Goal: Task Accomplishment & Management: Manage account settings

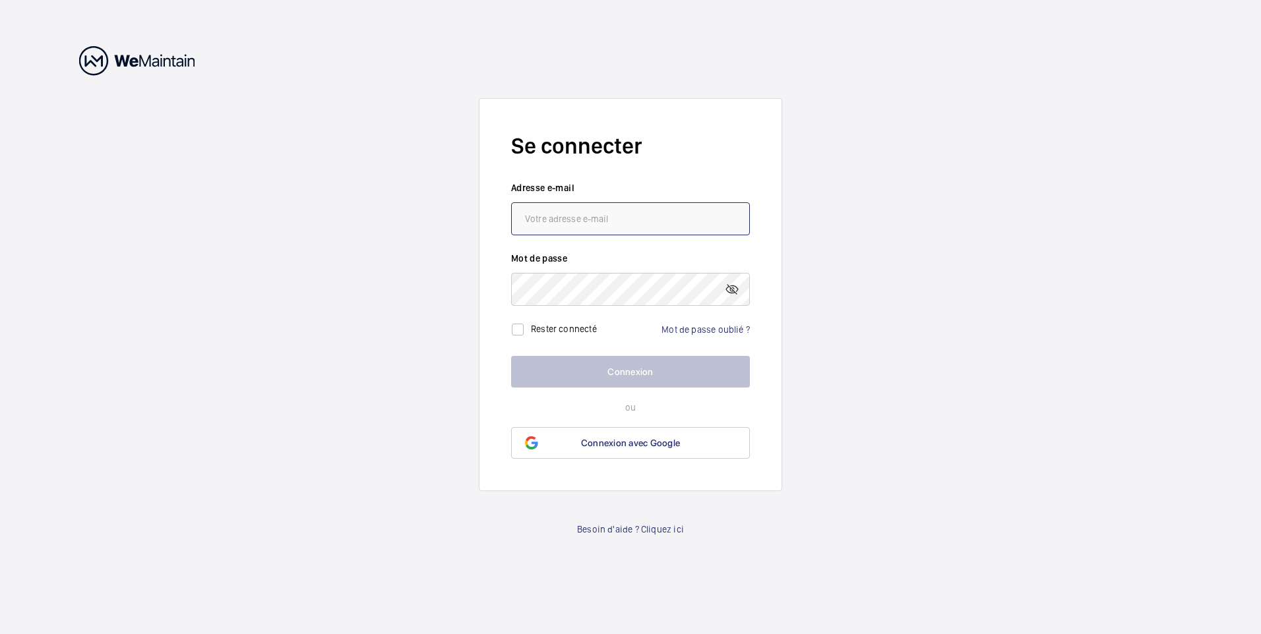
click at [560, 221] on input "email" at bounding box center [630, 218] width 239 height 33
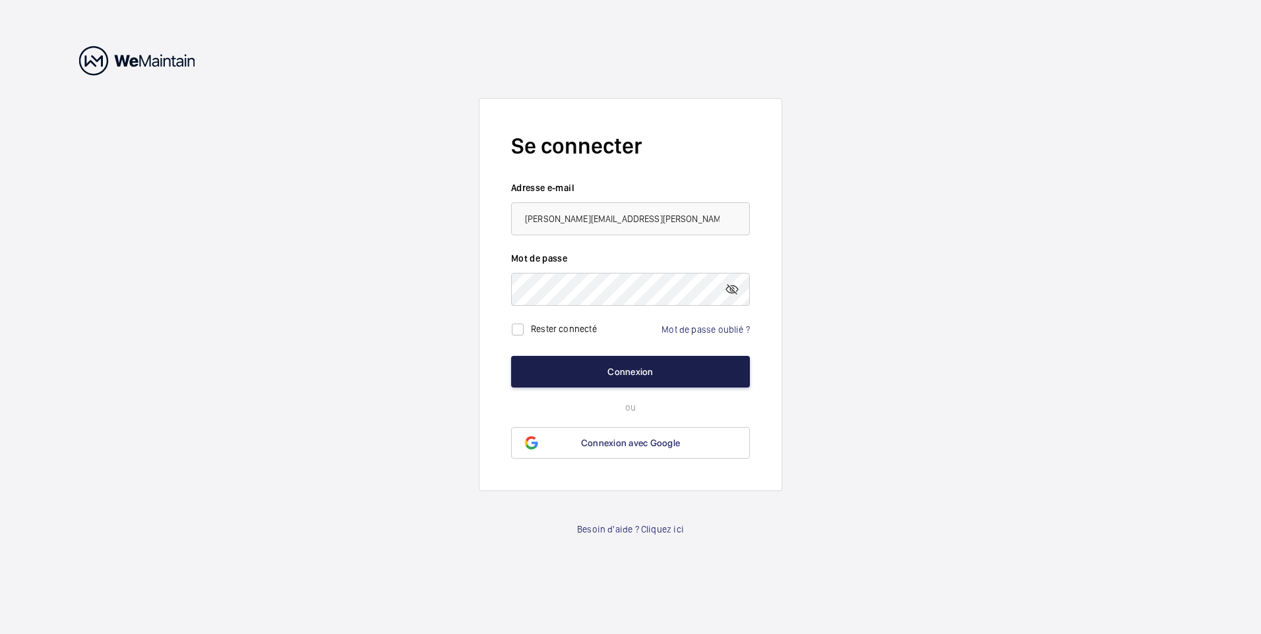
click at [608, 369] on button "Connexion" at bounding box center [630, 372] width 239 height 32
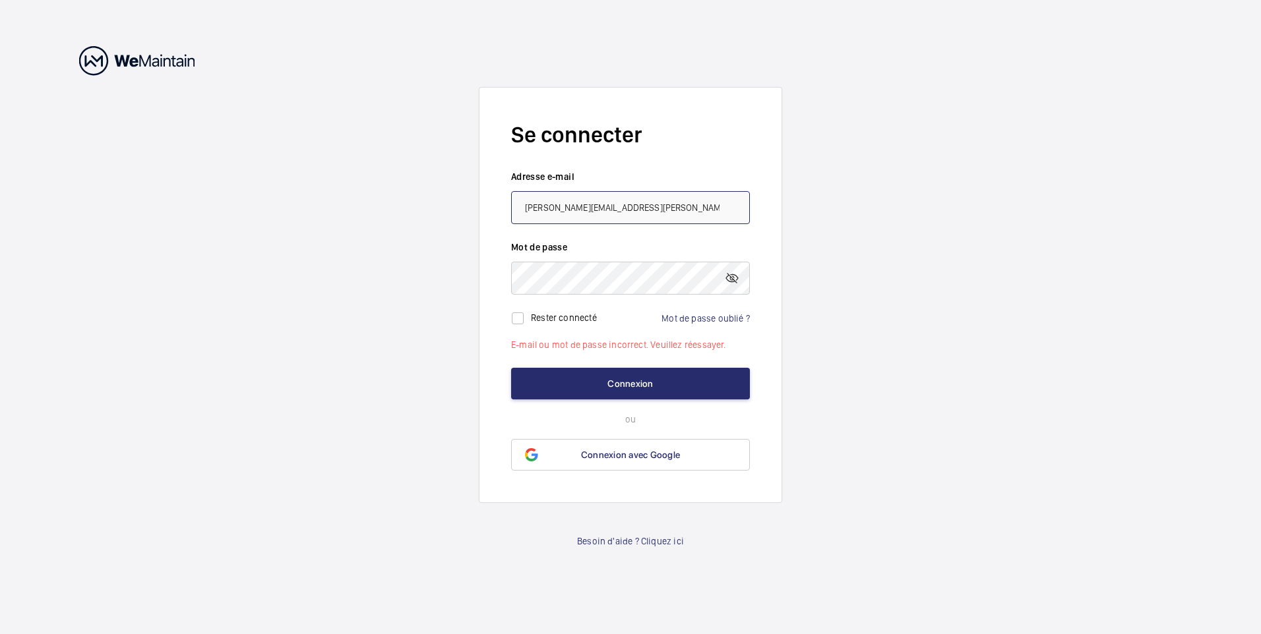
click at [700, 209] on input "jeremy.navarro@seine-et-marne.gouv.fr" at bounding box center [630, 207] width 239 height 33
click at [468, 328] on wm-front-auth-container "Se connecter Adresse e-mail jeremy.navarro@seine-et-marne.gouv.fr Mot de passe …" at bounding box center [630, 317] width 1261 height 634
click at [731, 282] on mat-icon at bounding box center [732, 278] width 16 height 16
click at [704, 213] on input "jeremy.navarro@seine-et-marne.gouv.fr" at bounding box center [630, 207] width 239 height 33
click at [584, 210] on input "jeremy.navarro@seine-et-marne.gouv.fr" at bounding box center [630, 207] width 239 height 33
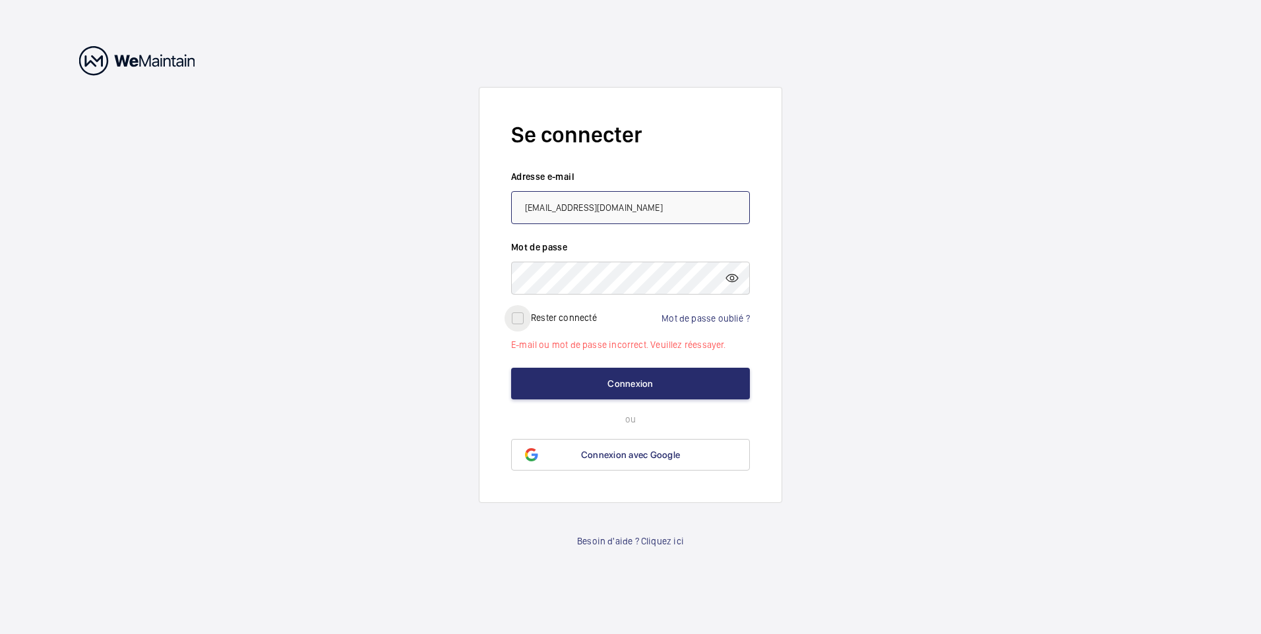
type input "[EMAIL_ADDRESS][DOMAIN_NAME]"
click at [516, 318] on input "checkbox" at bounding box center [517, 318] width 26 height 26
checkbox input "true"
click at [610, 388] on button "Connexion" at bounding box center [630, 384] width 239 height 32
click at [698, 316] on link "Mot de passe oublié ?" at bounding box center [705, 318] width 88 height 11
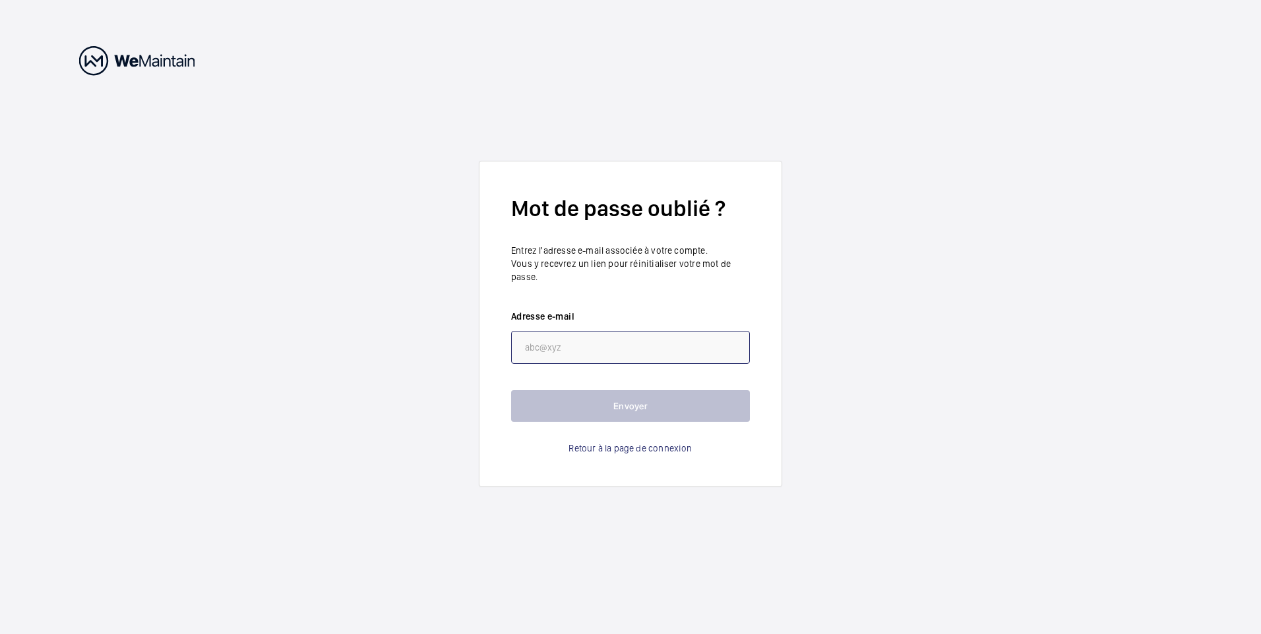
click at [544, 343] on input "email" at bounding box center [630, 347] width 239 height 33
type input "[EMAIL_ADDRESS][DOMAIN_NAME]"
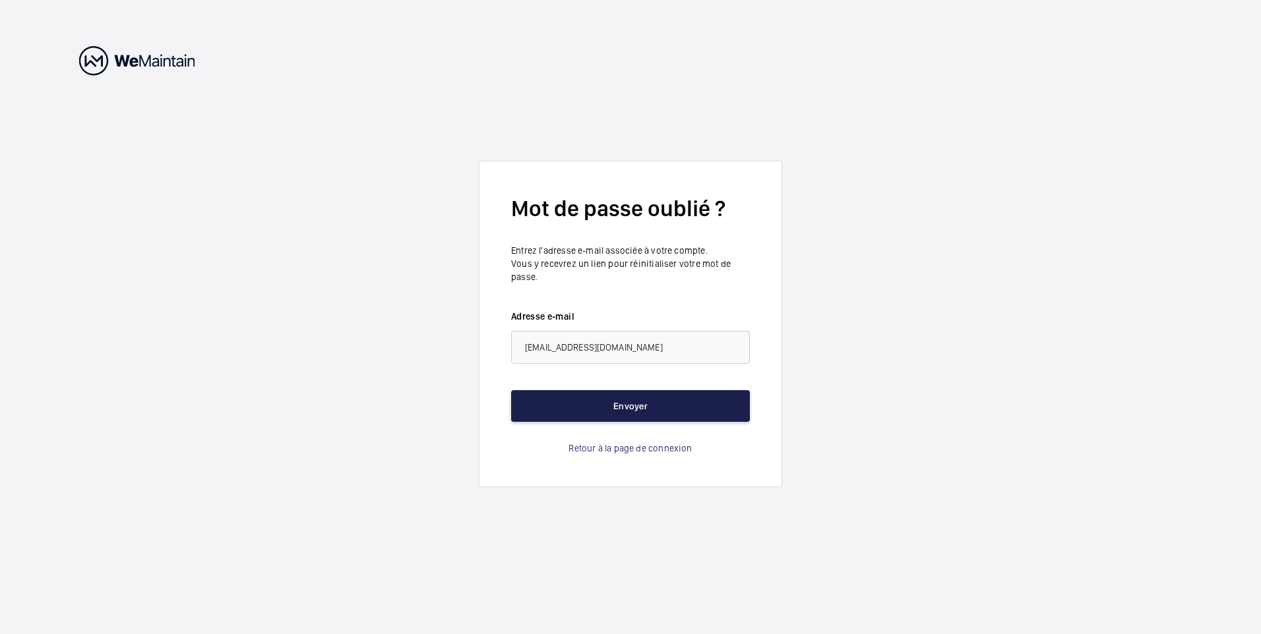
click at [627, 407] on button "Envoyer" at bounding box center [630, 406] width 239 height 32
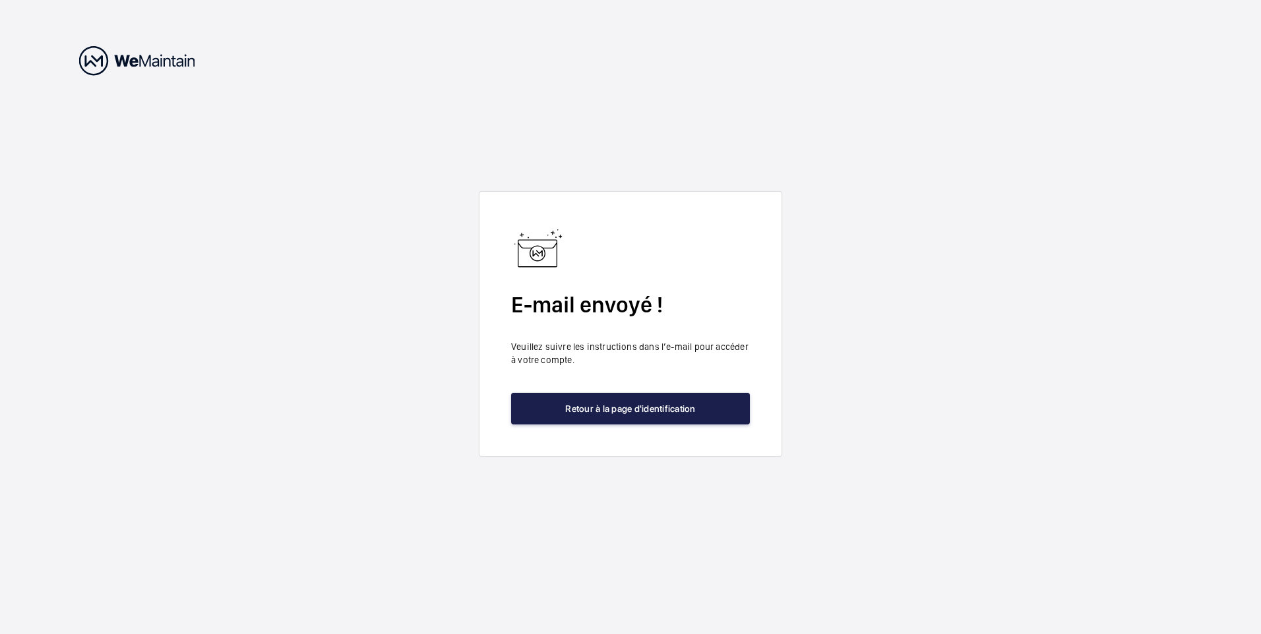
click at [632, 408] on button "Retour à la page d'identification" at bounding box center [630, 409] width 239 height 32
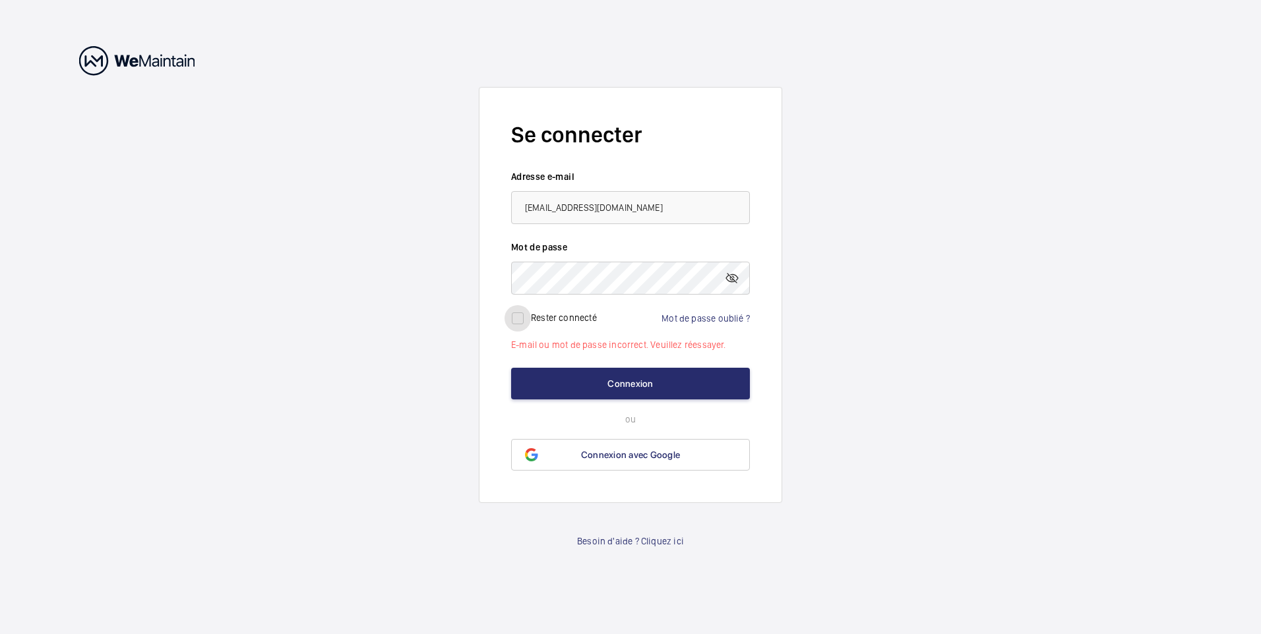
click at [519, 316] on input "checkbox" at bounding box center [517, 318] width 26 height 26
checkbox input "true"
click at [732, 276] on mat-icon at bounding box center [732, 278] width 16 height 16
click at [624, 380] on button "Connexion" at bounding box center [630, 384] width 239 height 32
click at [641, 376] on button "Connexion" at bounding box center [630, 384] width 239 height 32
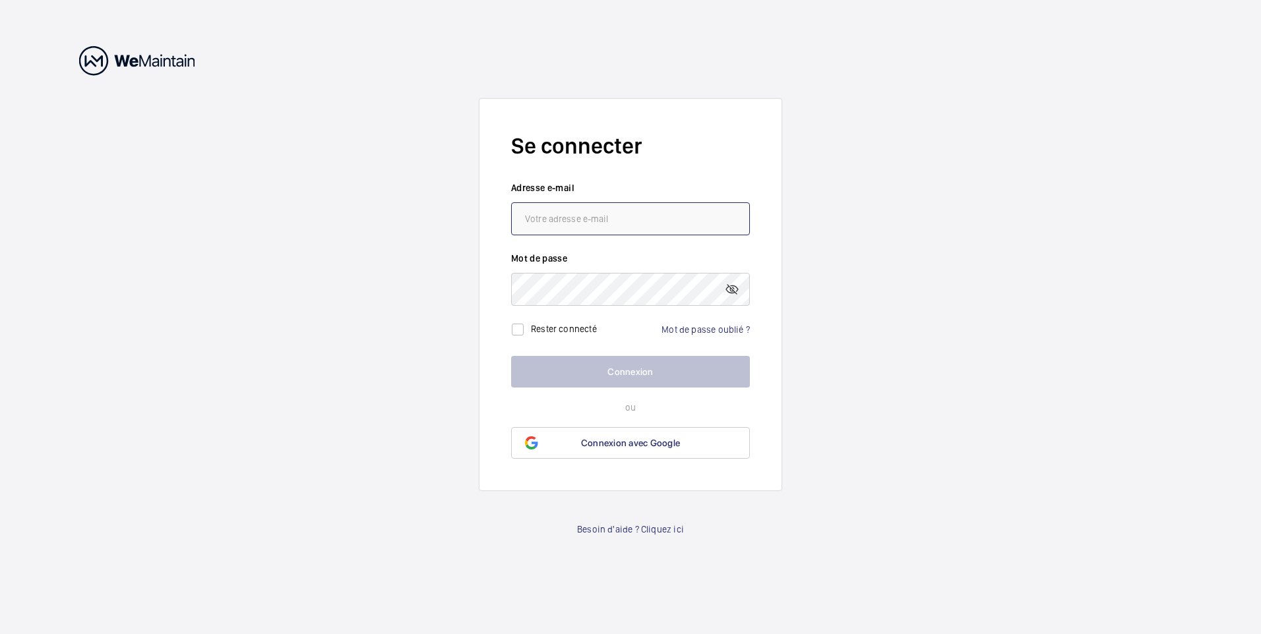
type input "[EMAIL_ADDRESS][DOMAIN_NAME]"
drag, startPoint x: 0, startPoint y: 0, endPoint x: 549, endPoint y: 218, distance: 591.0
click at [549, 218] on input "[EMAIL_ADDRESS][DOMAIN_NAME]" at bounding box center [630, 218] width 239 height 33
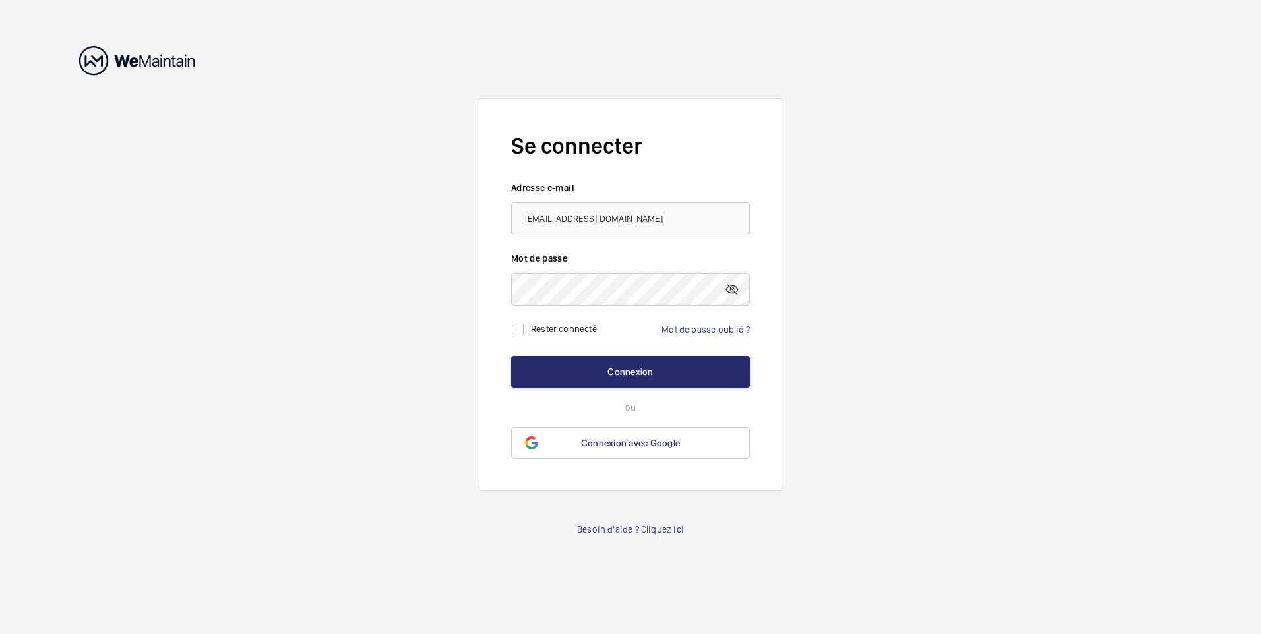
click at [408, 268] on wm-front-auth-container "Se connecter Adresse e-mail [EMAIL_ADDRESS][DOMAIN_NAME] Mot de passe Rester co…" at bounding box center [630, 317] width 1261 height 634
click at [729, 294] on mat-icon at bounding box center [732, 290] width 16 height 16
click at [634, 365] on button "Connexion" at bounding box center [630, 372] width 239 height 32
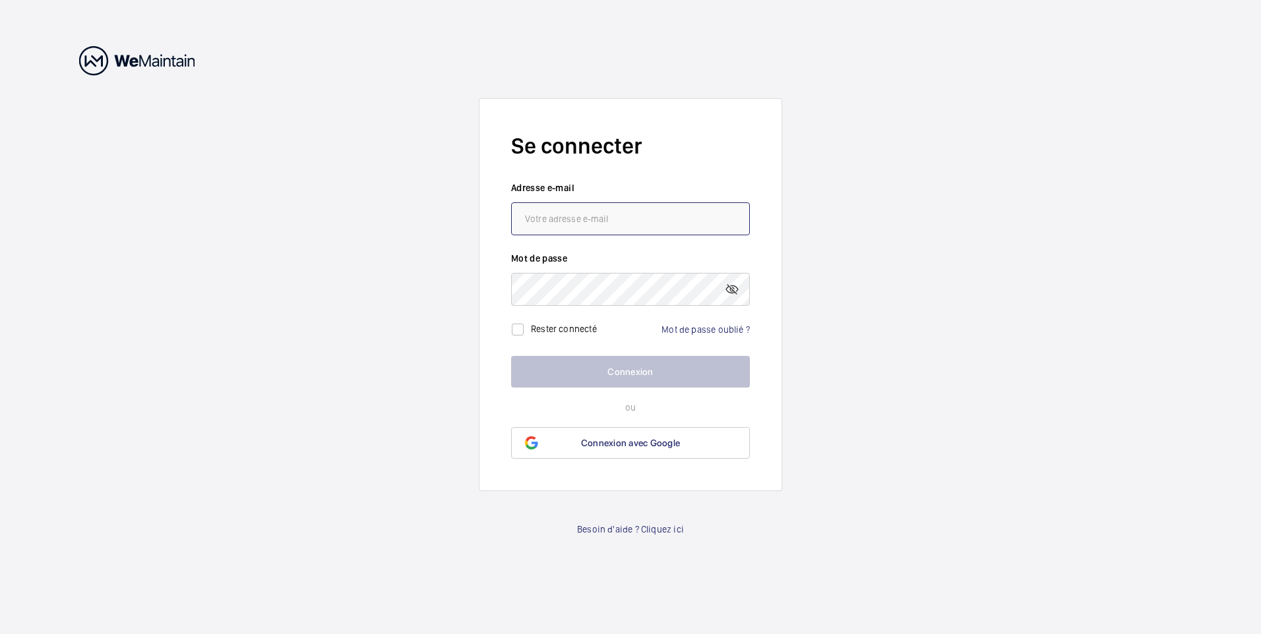
type input "[EMAIL_ADDRESS][DOMAIN_NAME]"
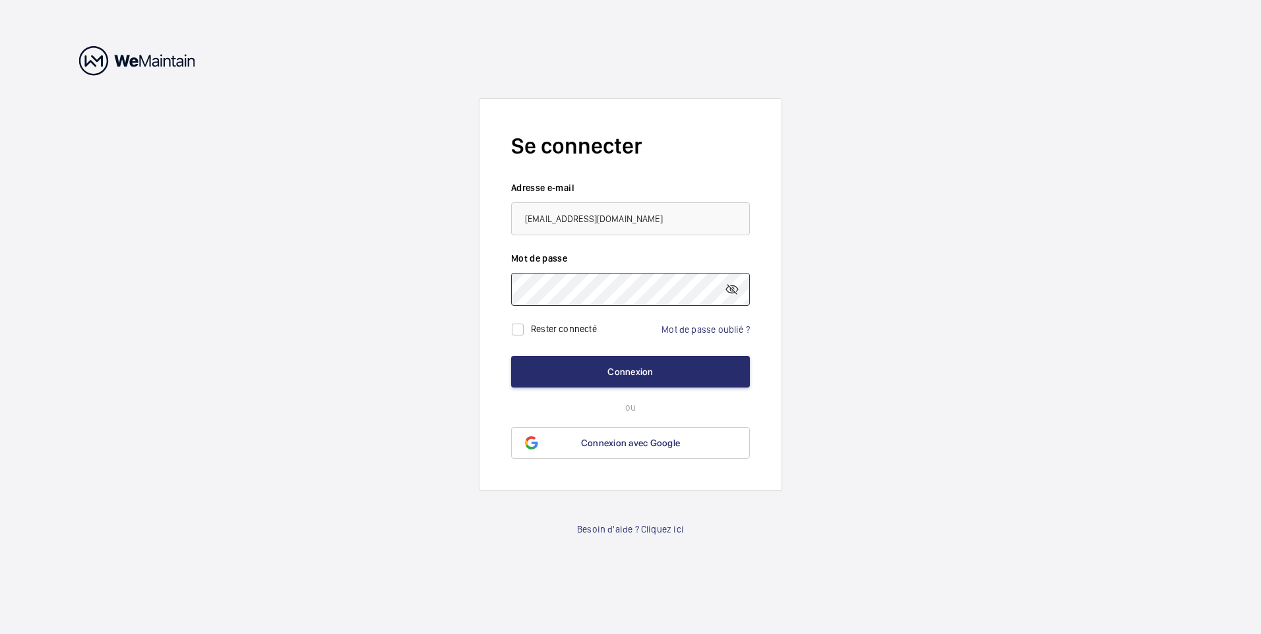
click at [496, 288] on form "Se connecter Adresse e-mail [EMAIL_ADDRESS][DOMAIN_NAME] Mot de passe Rester co…" at bounding box center [630, 294] width 303 height 393
click at [796, 329] on wm-front-auth-container "Se connecter Adresse e-mail florent.lemee@seine-et-marne.gouv.fr Mot de passe R…" at bounding box center [630, 317] width 1261 height 634
click at [727, 285] on mat-icon at bounding box center [732, 290] width 16 height 16
click at [641, 375] on button "Connexion" at bounding box center [630, 372] width 239 height 32
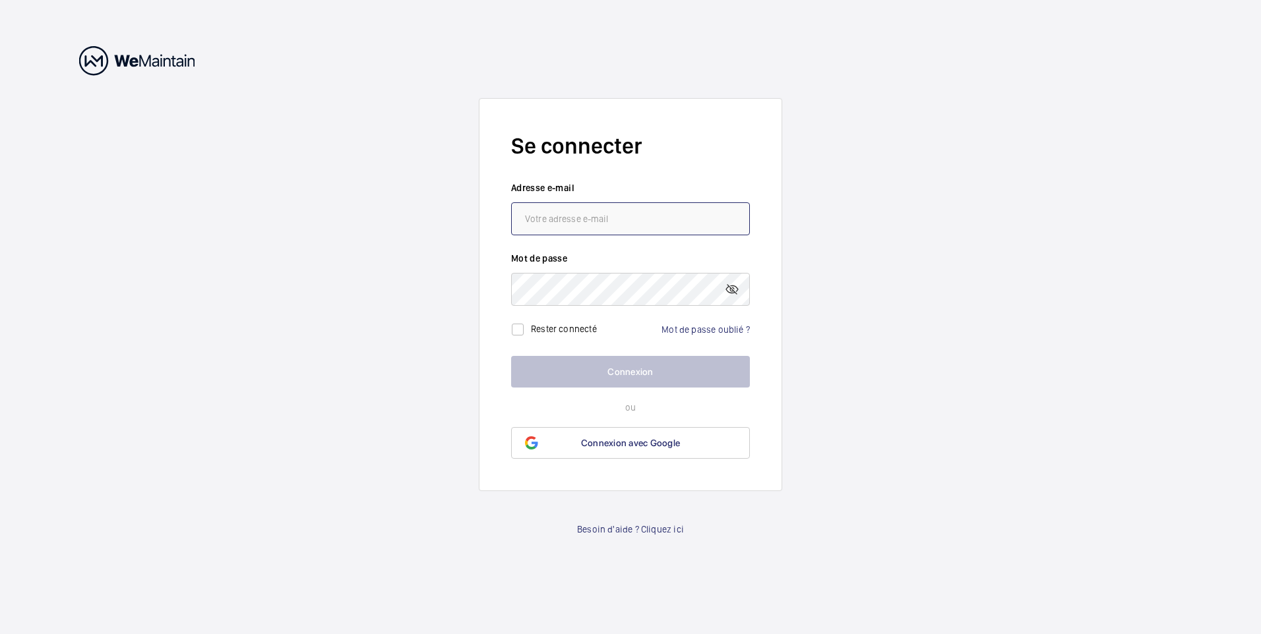
type input "[EMAIL_ADDRESS][DOMAIN_NAME]"
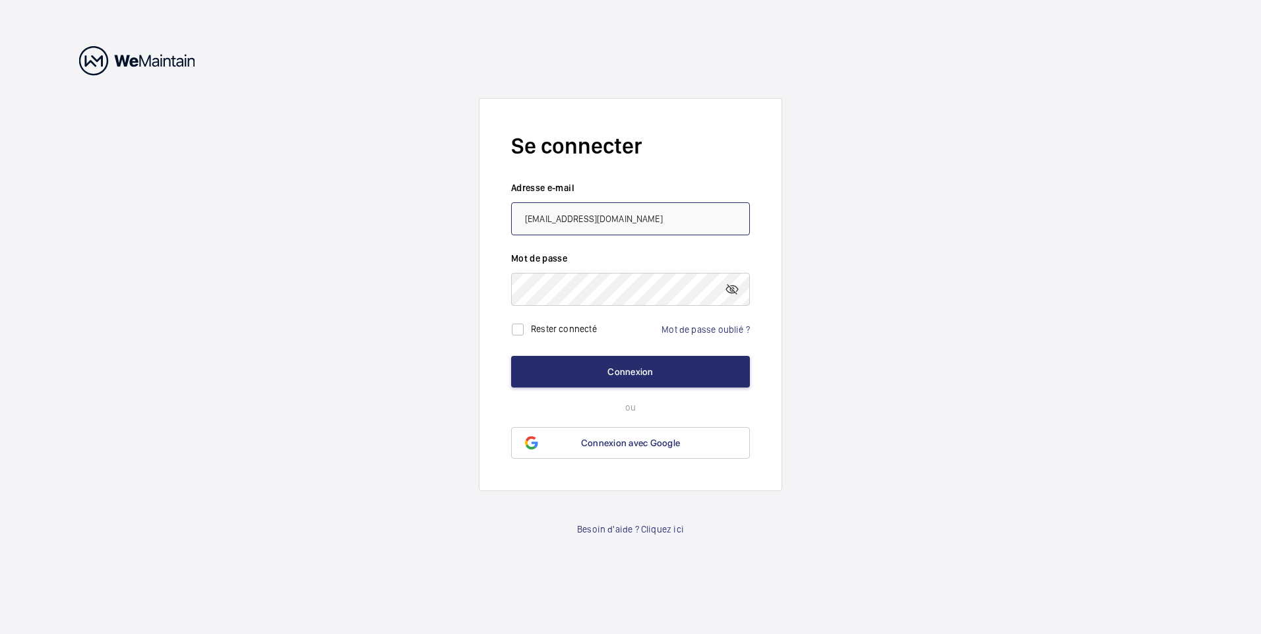
click at [709, 219] on input "[EMAIL_ADDRESS][DOMAIN_NAME]" at bounding box center [630, 218] width 239 height 33
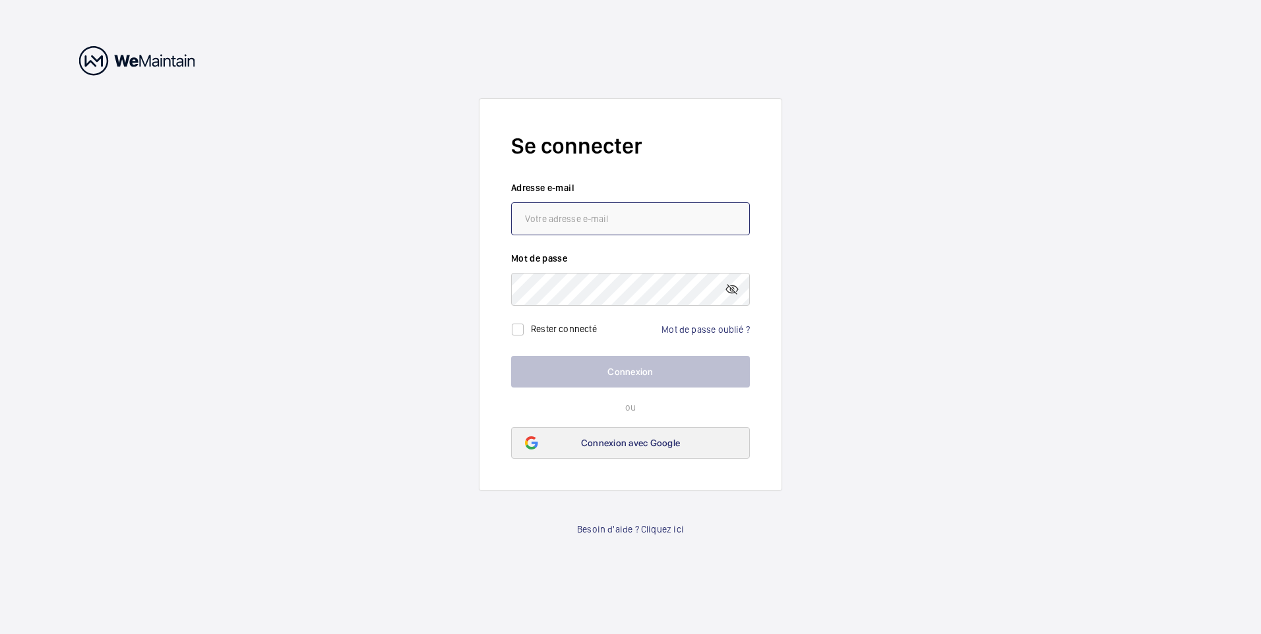
type input "[EMAIL_ADDRESS][DOMAIN_NAME]"
click at [620, 452] on link "Connexion avec Google" at bounding box center [630, 443] width 239 height 32
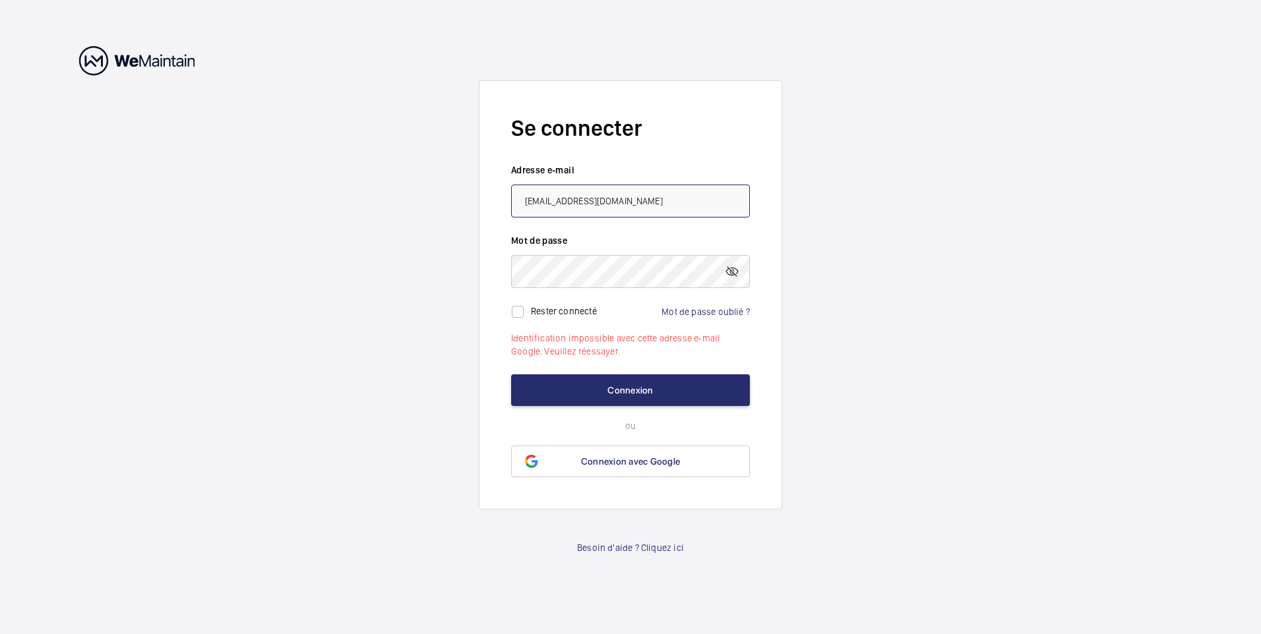
drag, startPoint x: 701, startPoint y: 204, endPoint x: 224, endPoint y: 195, distance: 477.5
click at [224, 195] on wm-front-auth-container "Se connecter Adresse e-mail florent.lemee@seine-et-marne.gouv.fr Mot de passe R…" at bounding box center [630, 317] width 1261 height 634
paste input "dit.pref77@gmail.com"
type input "dit.pref77@gmail.com"
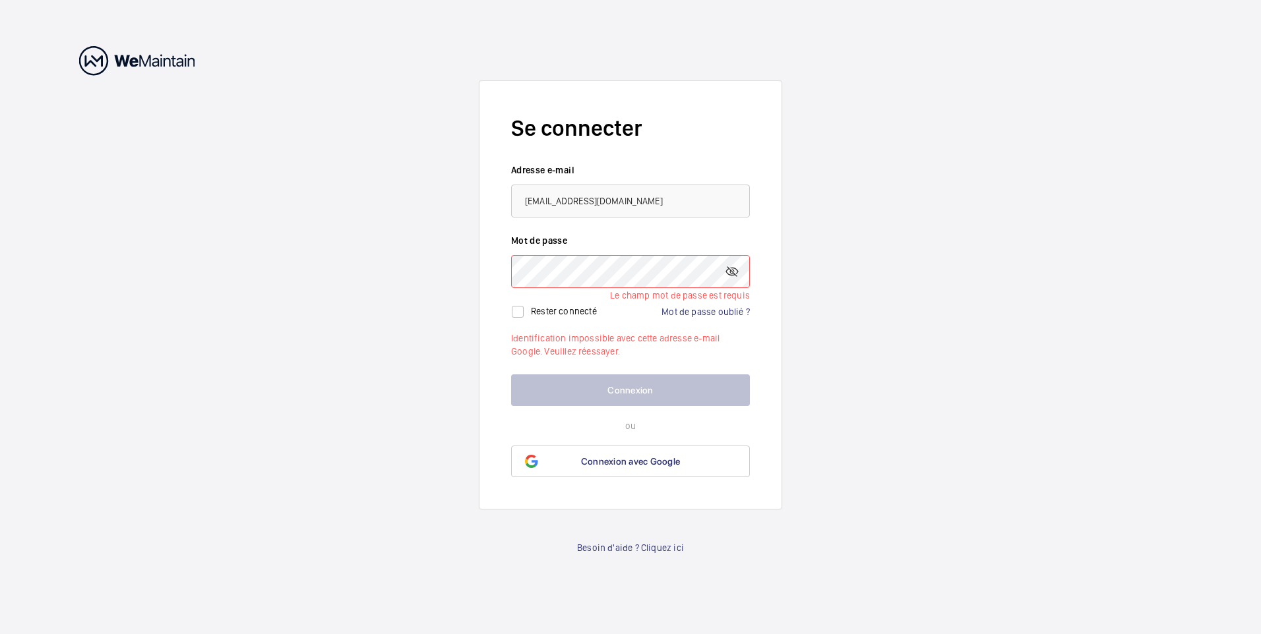
click at [452, 309] on wm-front-auth-container "Se connecter Adresse e-mail dit.pref77@gmail.com Mot de passe Le champ mot de p…" at bounding box center [630, 317] width 1261 height 634
click at [676, 312] on link "Mot de passe oublié ?" at bounding box center [705, 312] width 88 height 11
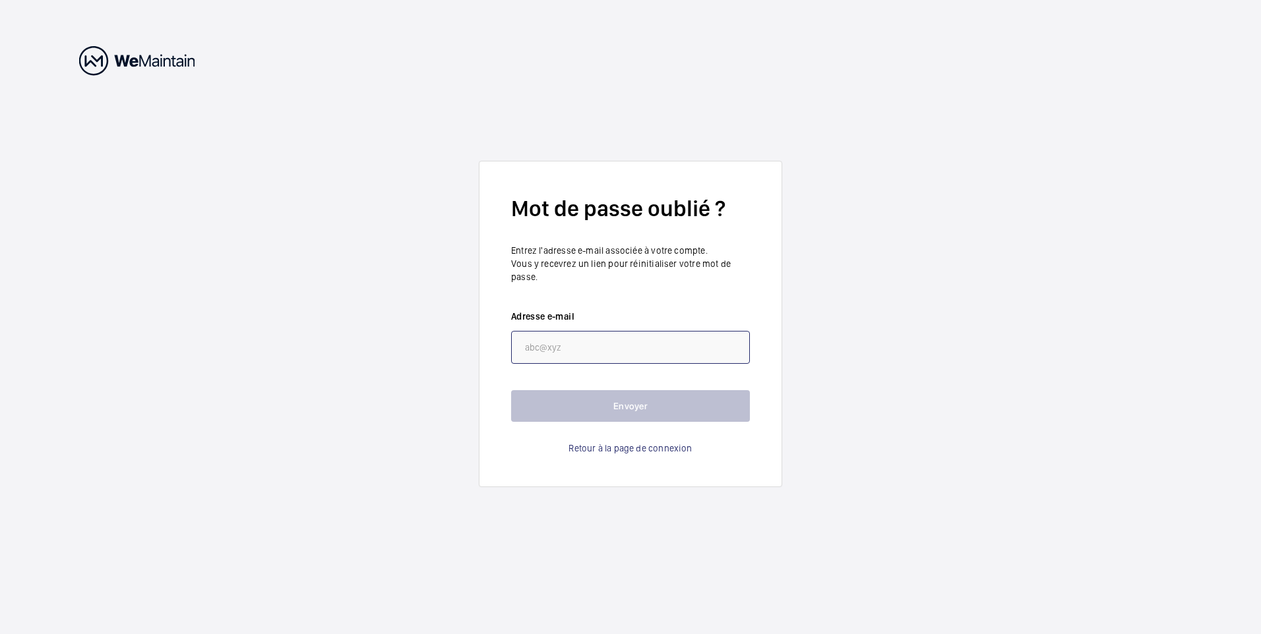
click at [587, 345] on input "email" at bounding box center [630, 347] width 239 height 33
paste input "dit.pref77@gmail.com"
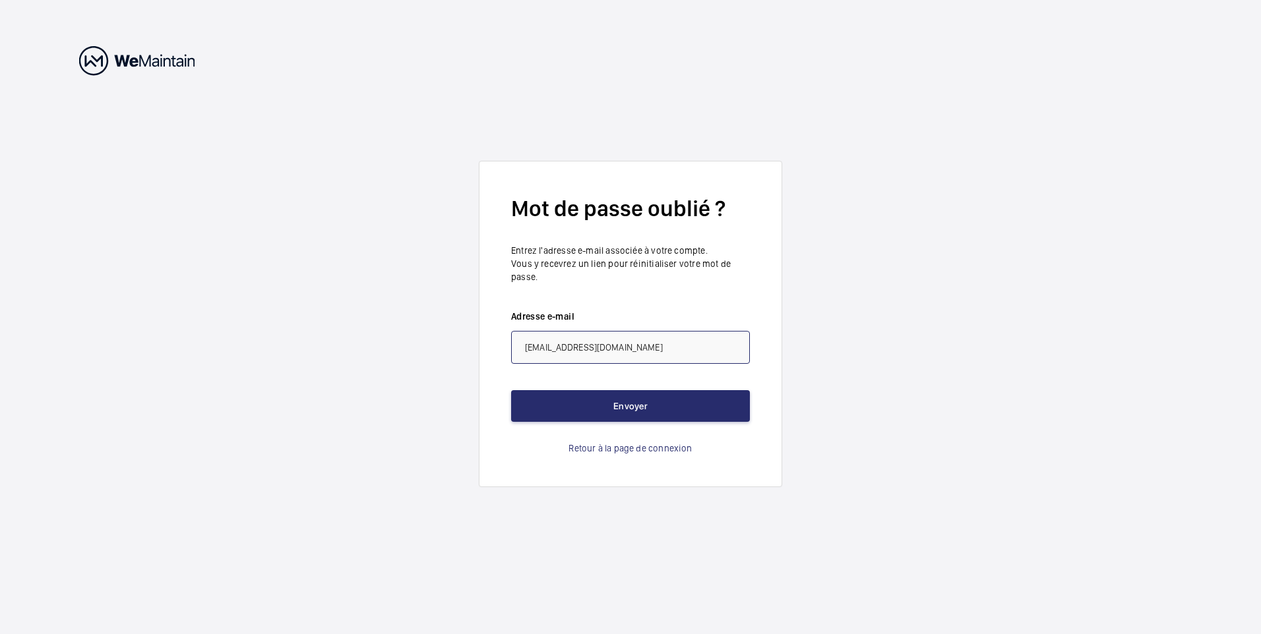
type input "dit.pref77@gmail.com"
click at [772, 368] on form "Mot de passe oublié ? Entrez l'adresse e-mail associée à votre compte. Vous y r…" at bounding box center [630, 324] width 303 height 326
click at [667, 407] on button "Envoyer" at bounding box center [630, 406] width 239 height 32
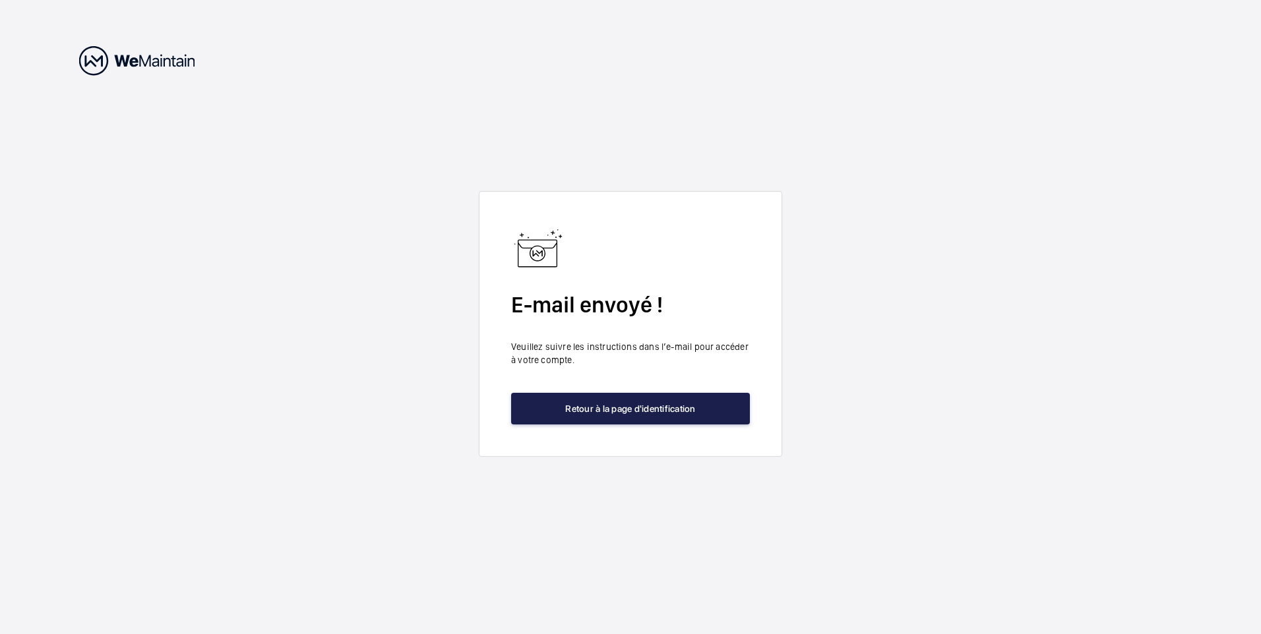
click at [579, 404] on button "Retour à la page d'identification" at bounding box center [630, 409] width 239 height 32
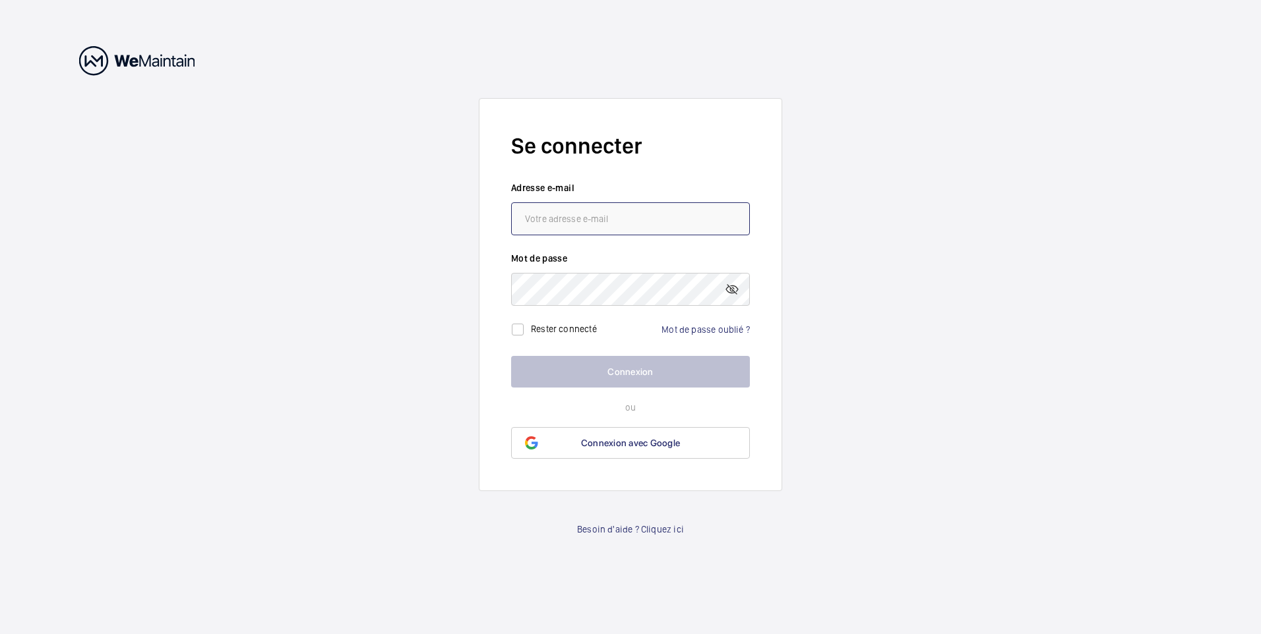
type input "[EMAIL_ADDRESS][DOMAIN_NAME]"
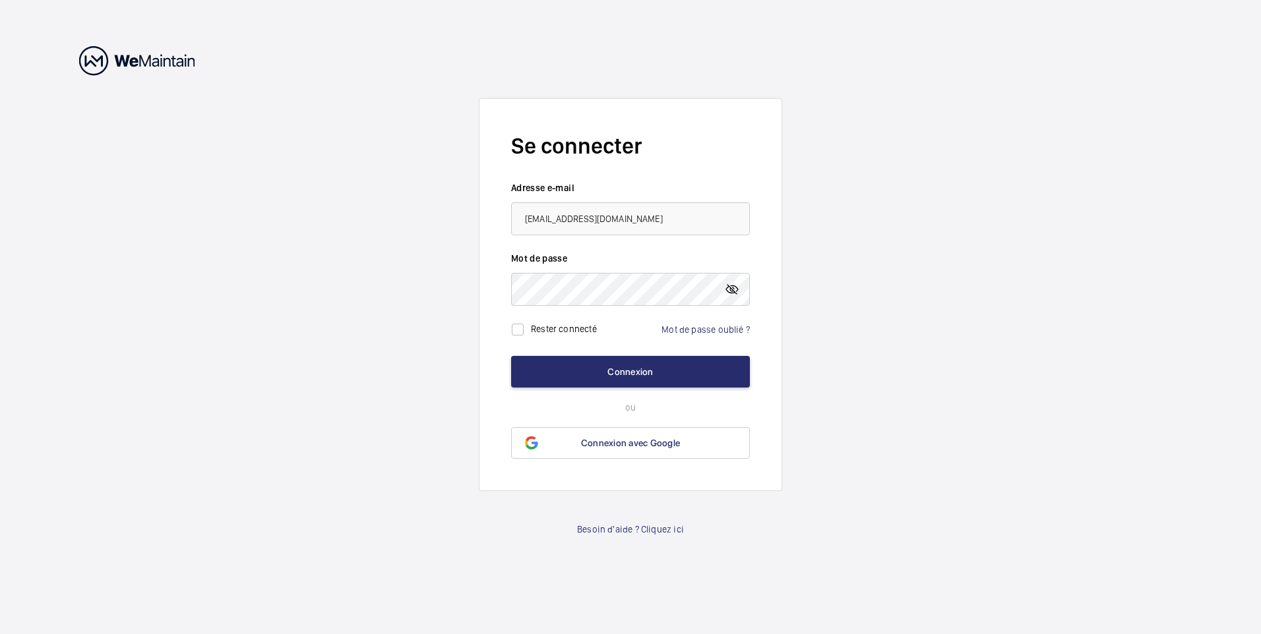
click at [726, 285] on mat-icon at bounding box center [732, 290] width 16 height 16
click at [484, 289] on form "Se connecter Adresse e-mail florent.lemee@seine-et-marne.gouv.fr Mot de passe R…" at bounding box center [630, 294] width 303 height 393
click at [504, 309] on form "Se connecter Adresse e-mail florent.lemee@seine-et-marne.gouv.fr Mot de passe R…" at bounding box center [630, 294] width 303 height 393
click at [605, 369] on button "Connexion" at bounding box center [630, 372] width 239 height 32
